Goal: Book appointment/travel/reservation

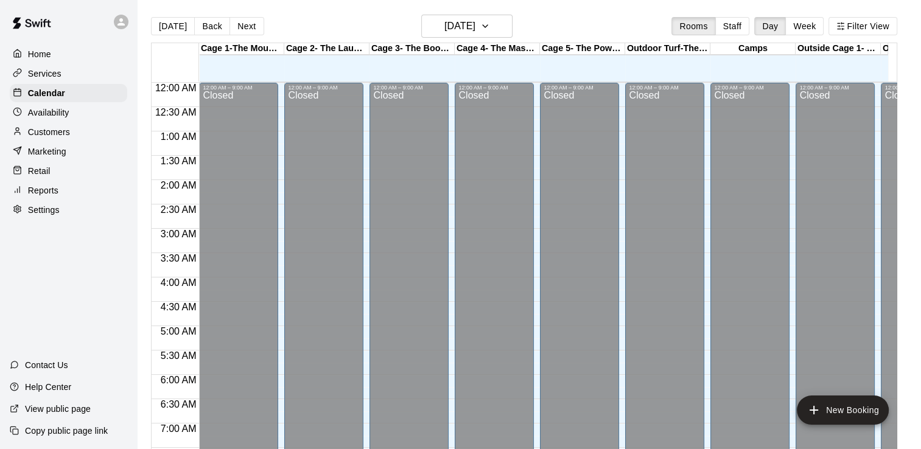
scroll to position [749, 0]
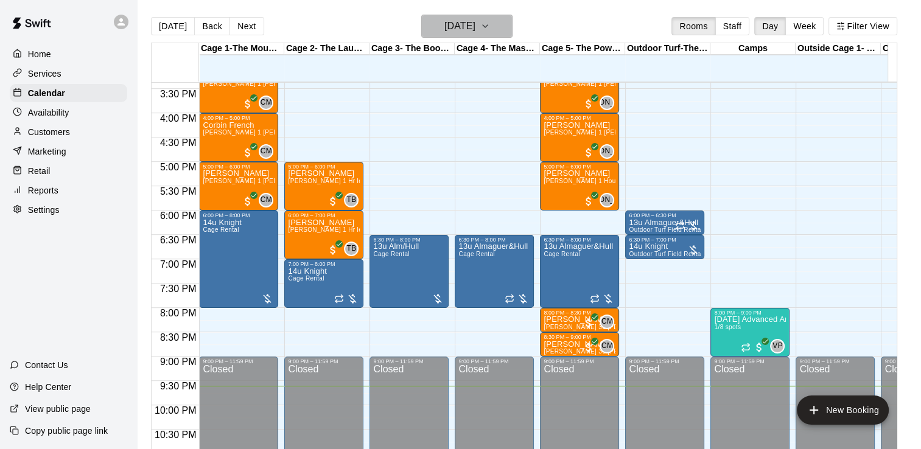
click at [490, 24] on icon "button" at bounding box center [485, 26] width 10 height 15
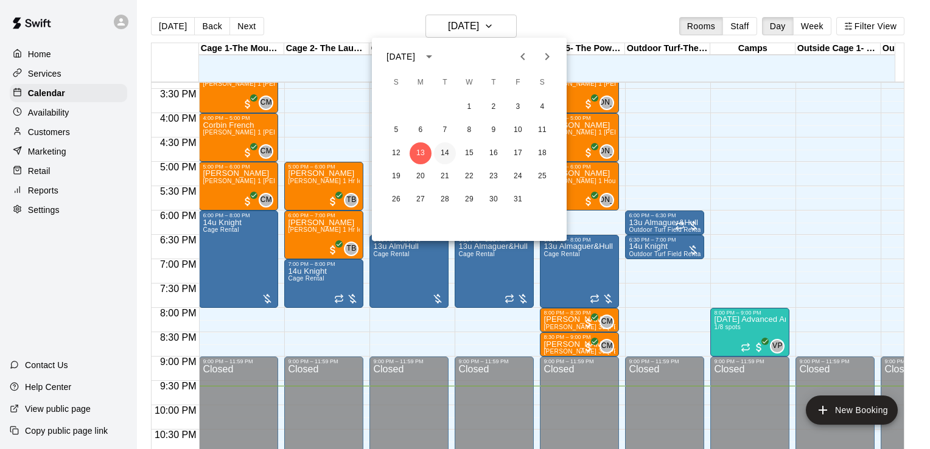
click at [442, 150] on button "14" at bounding box center [445, 153] width 22 height 22
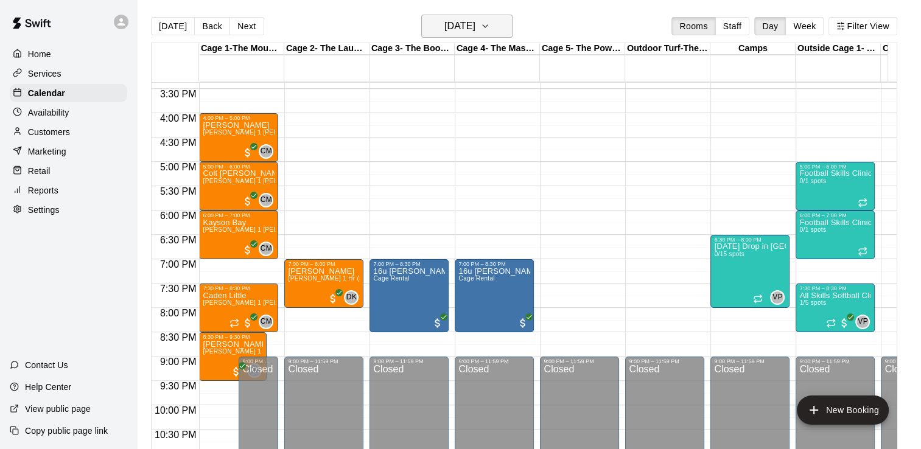
click at [490, 28] on icon "button" at bounding box center [485, 26] width 10 height 15
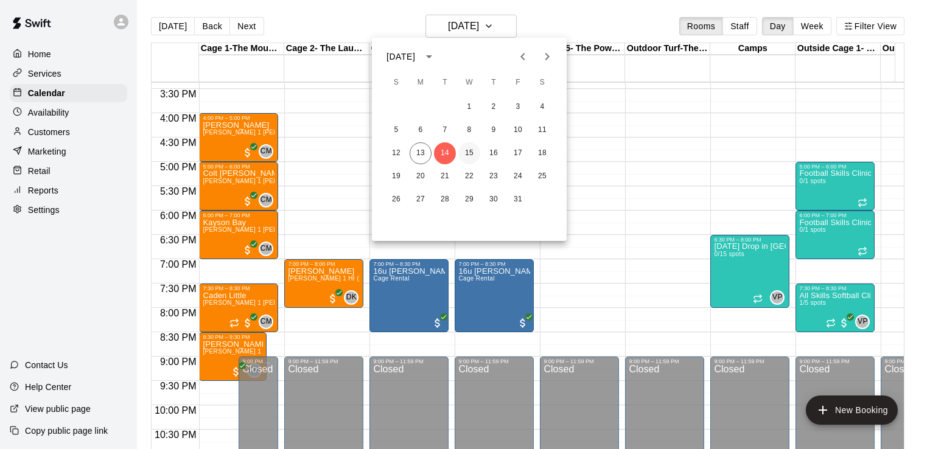
click at [472, 155] on button "15" at bounding box center [469, 153] width 22 height 22
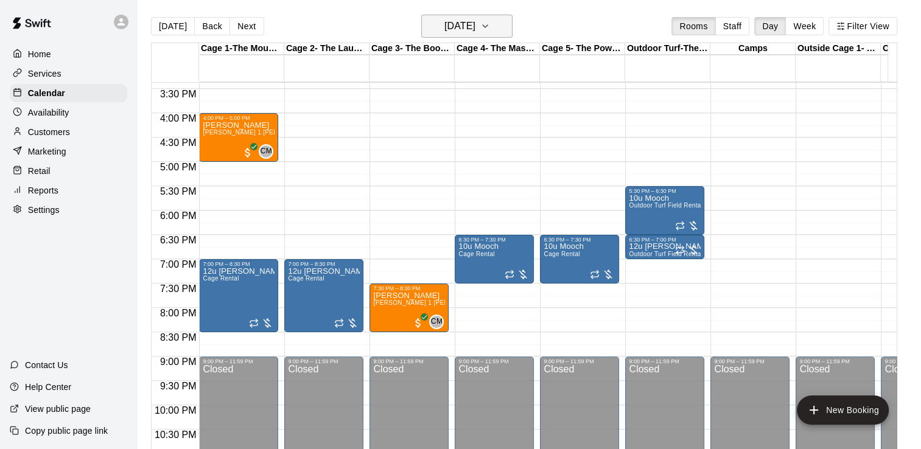
click at [490, 30] on icon "button" at bounding box center [485, 26] width 10 height 15
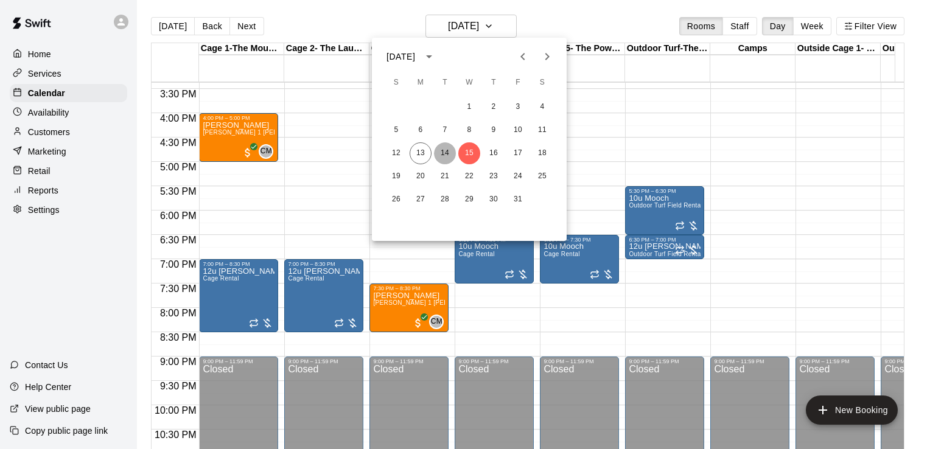
click at [448, 158] on button "14" at bounding box center [445, 153] width 22 height 22
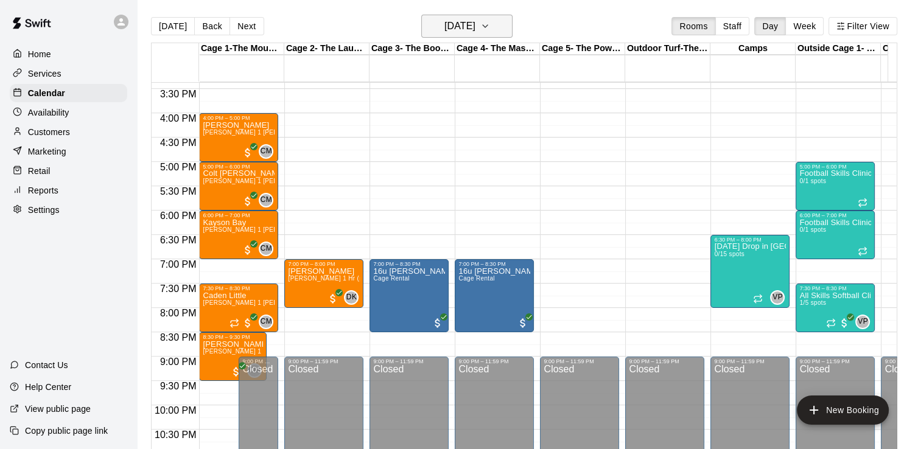
click at [511, 24] on button "[DATE]" at bounding box center [466, 26] width 91 height 23
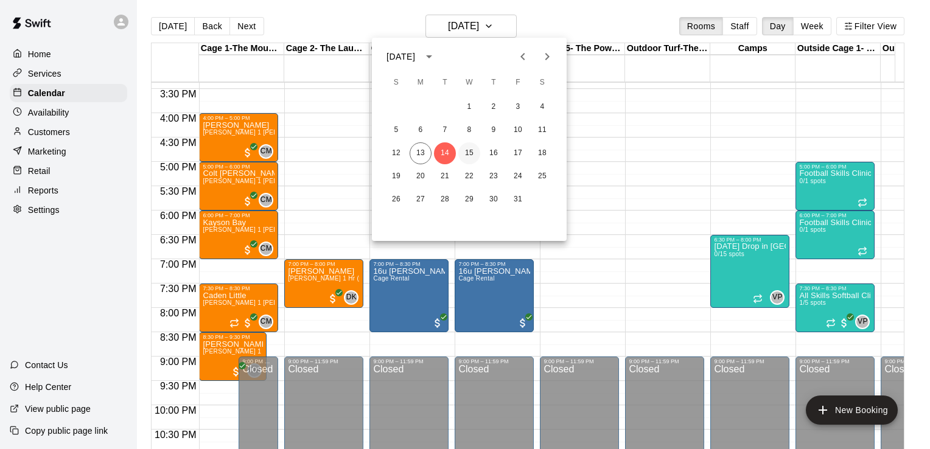
click at [471, 155] on button "15" at bounding box center [469, 153] width 22 height 22
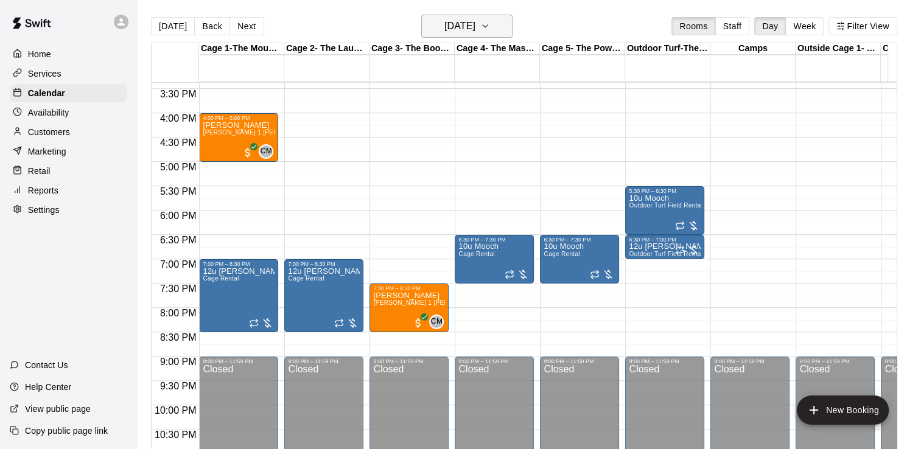
click at [490, 29] on icon "button" at bounding box center [485, 26] width 10 height 15
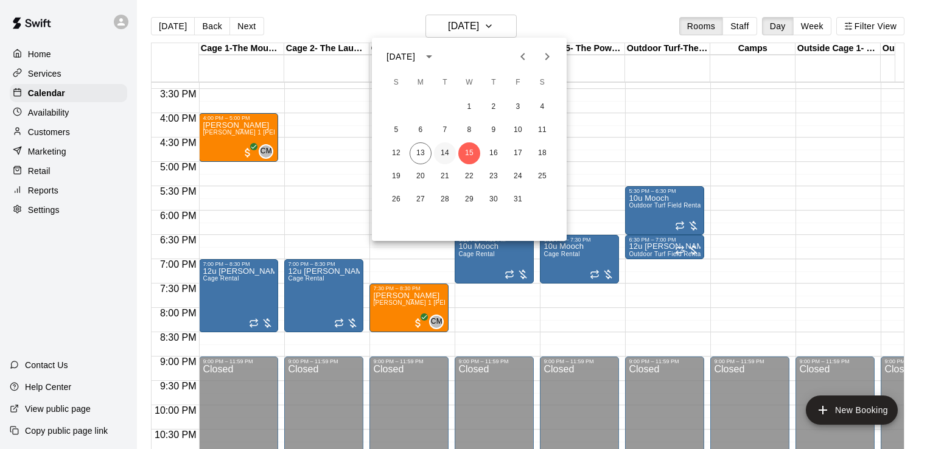
click at [445, 153] on button "14" at bounding box center [445, 153] width 22 height 22
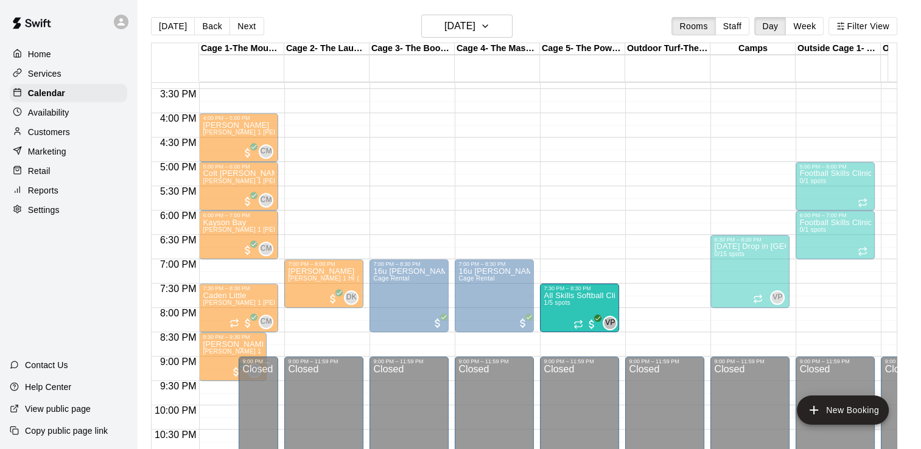
drag, startPoint x: 822, startPoint y: 291, endPoint x: 555, endPoint y: 301, distance: 267.5
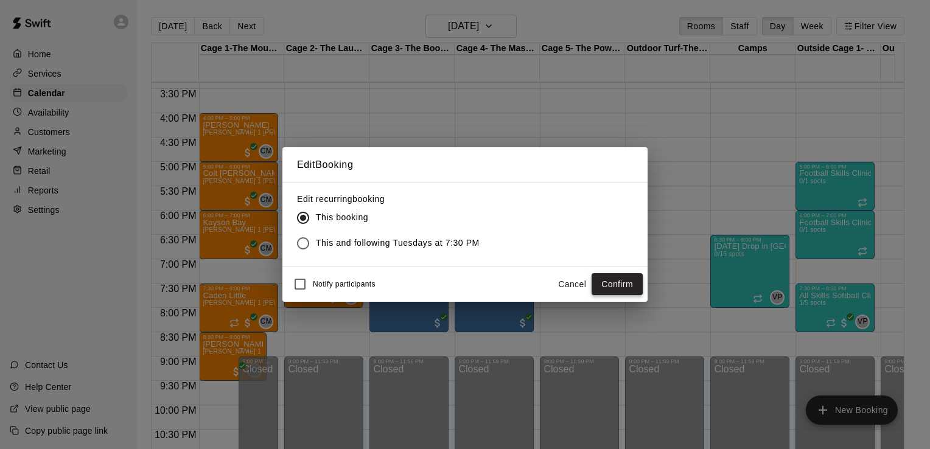
click at [611, 279] on button "Confirm" at bounding box center [617, 284] width 51 height 23
